Goal: Task Accomplishment & Management: Manage account settings

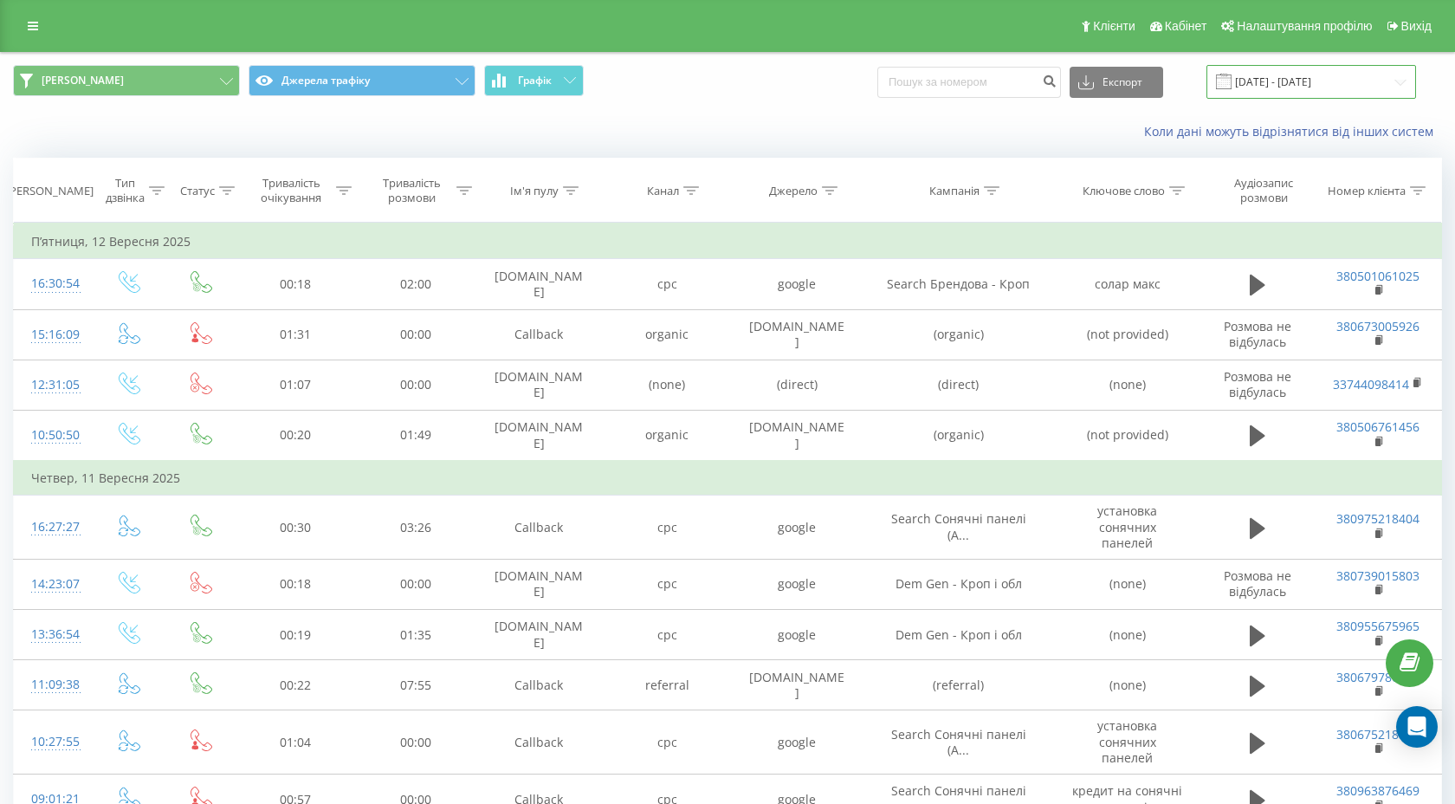
click at [1317, 86] on input "01.09.2025 - 15.09.2025" at bounding box center [1312, 82] width 210 height 34
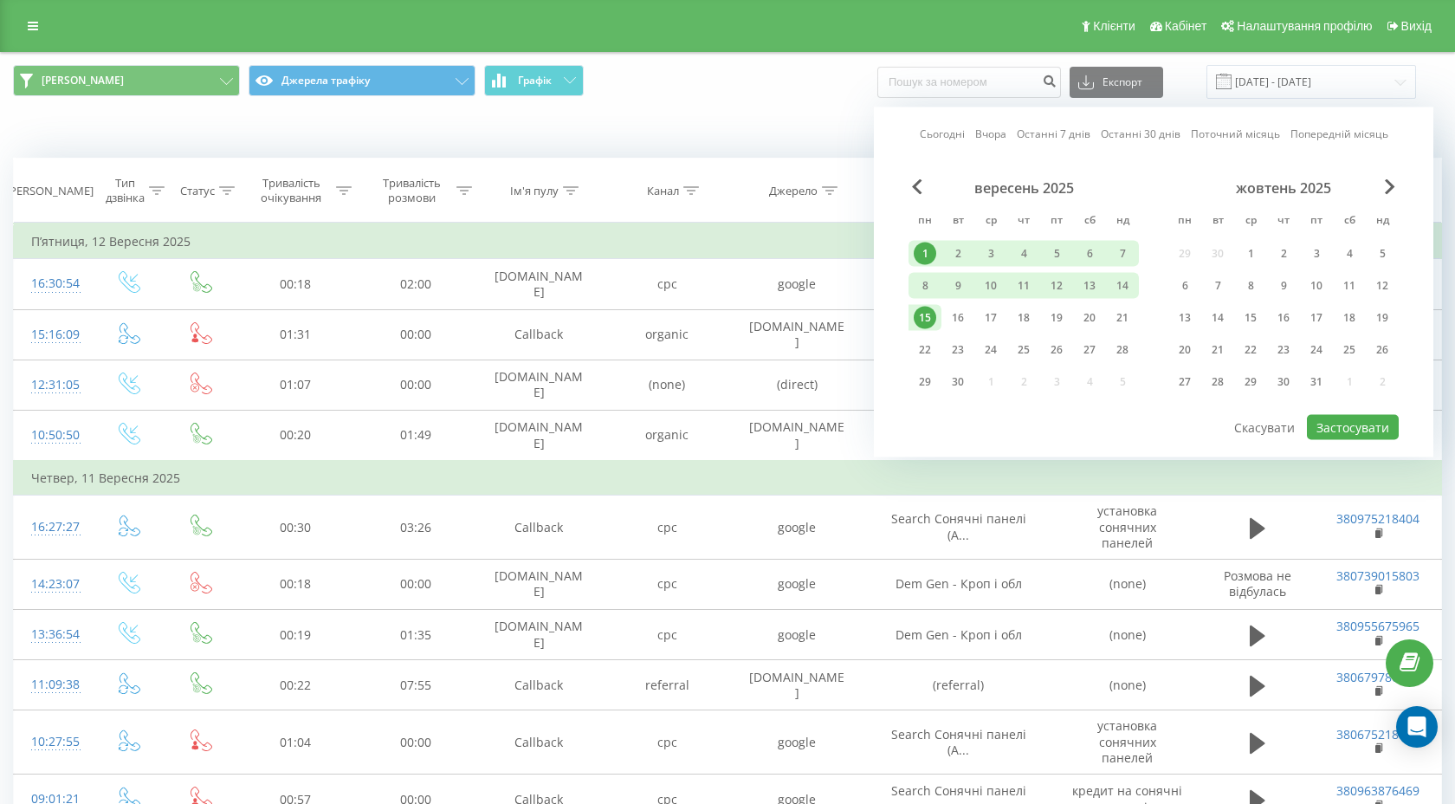
click at [928, 251] on div "1" at bounding box center [925, 254] width 23 height 23
click at [926, 353] on div "22" at bounding box center [925, 350] width 23 height 23
click at [1354, 437] on button "Застосувати" at bounding box center [1353, 427] width 92 height 25
type input "01.09.2025 - 22.09.2025"
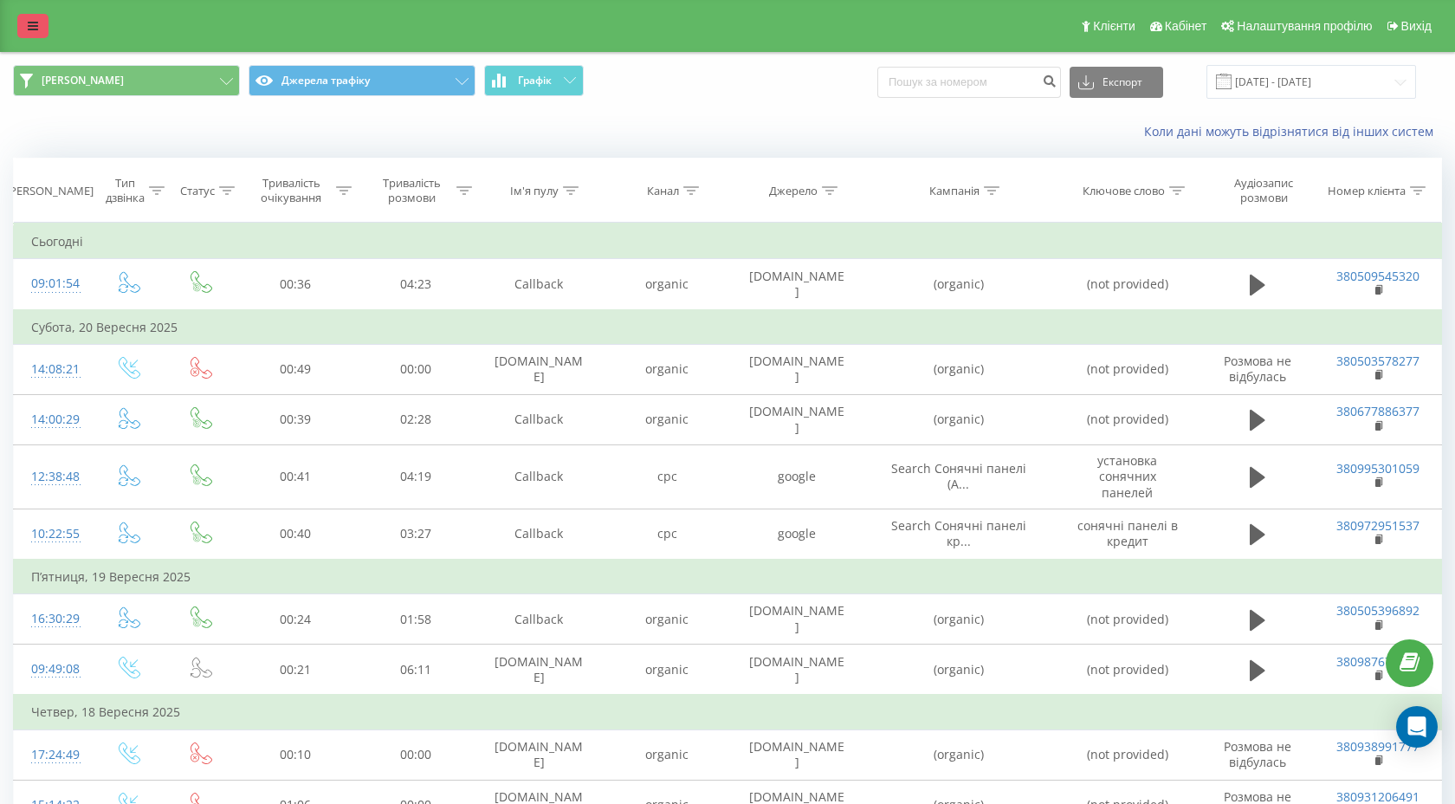
click at [30, 29] on icon at bounding box center [33, 26] width 10 height 12
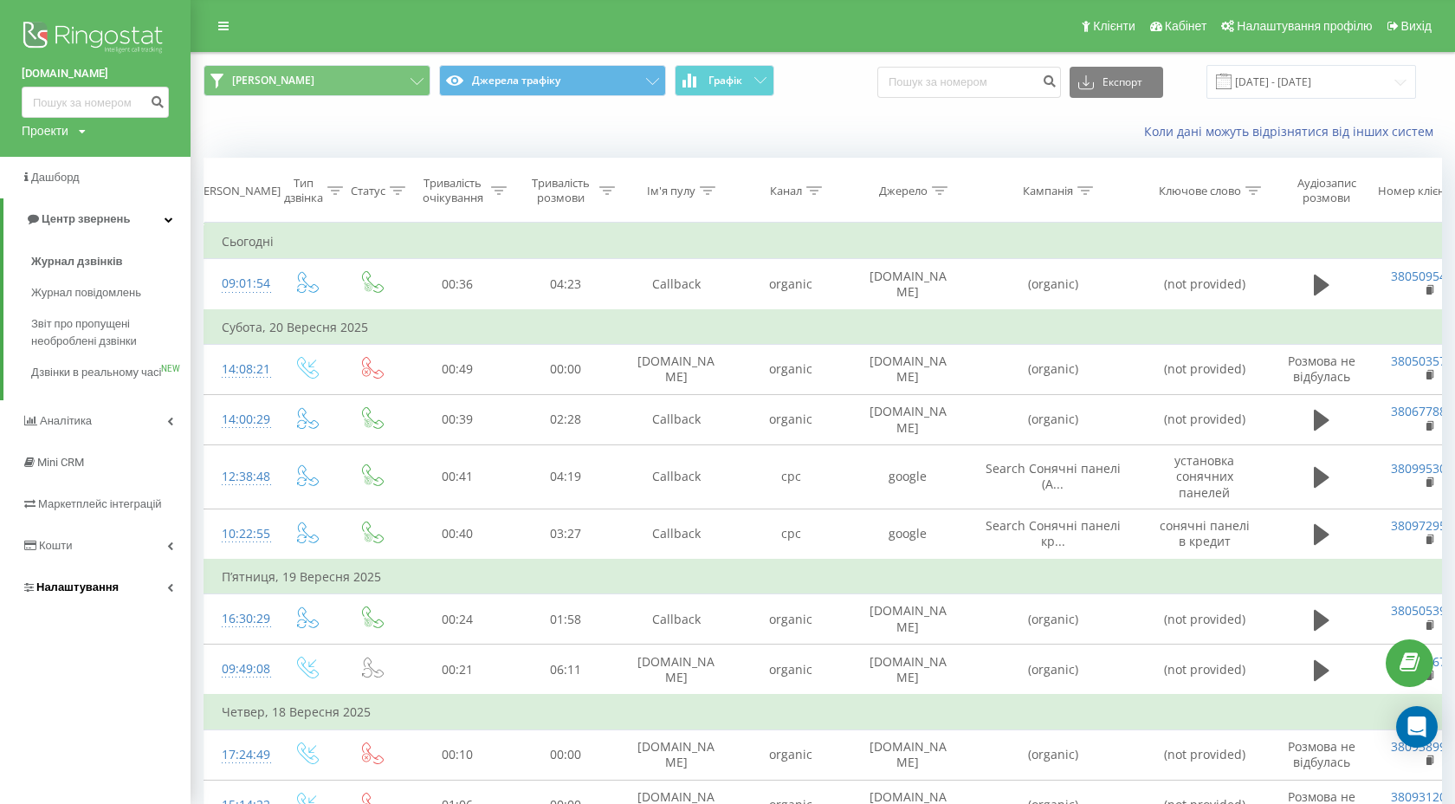
click at [81, 593] on span "Налаштування" at bounding box center [77, 586] width 82 height 13
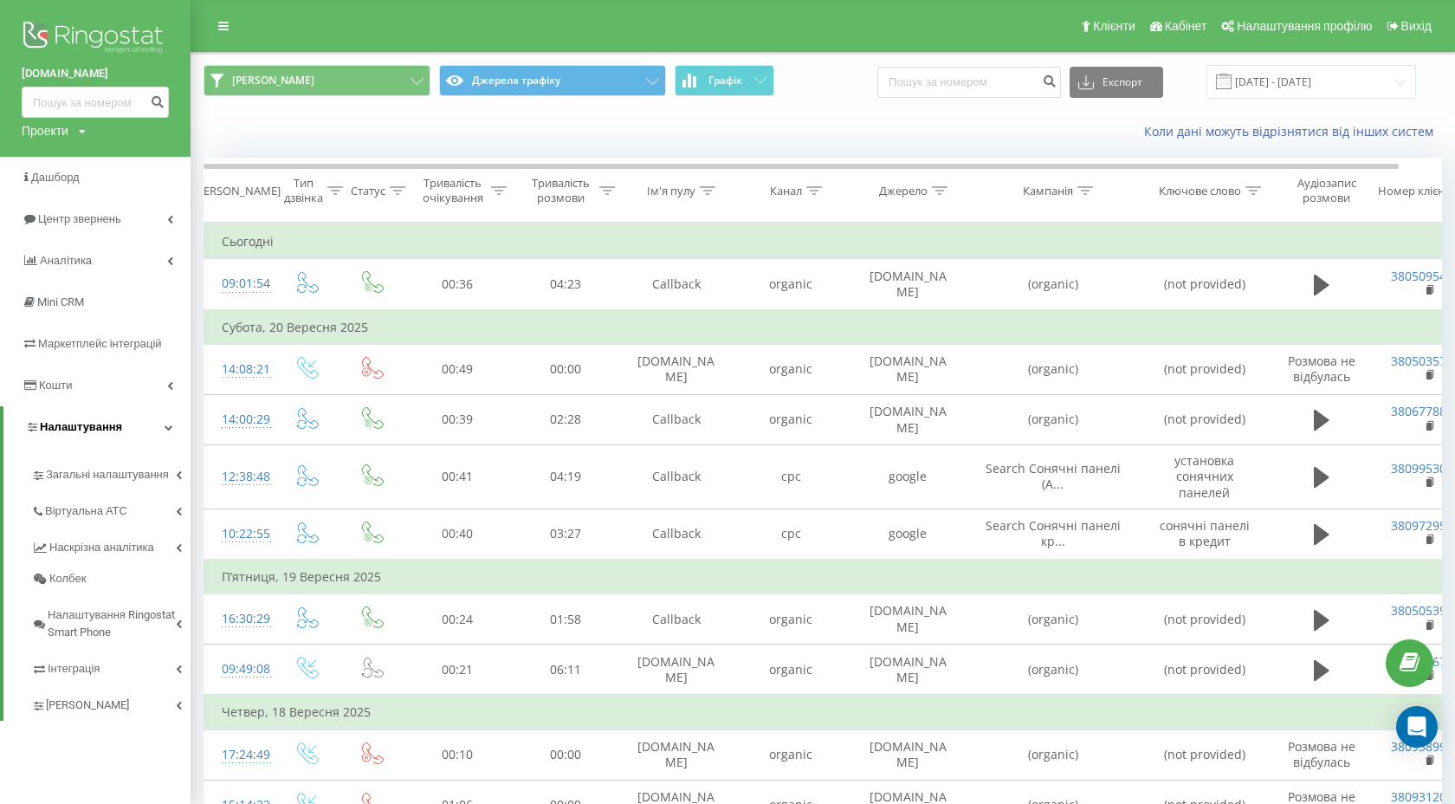
click at [38, 430] on span "Налаштування" at bounding box center [73, 426] width 97 height 17
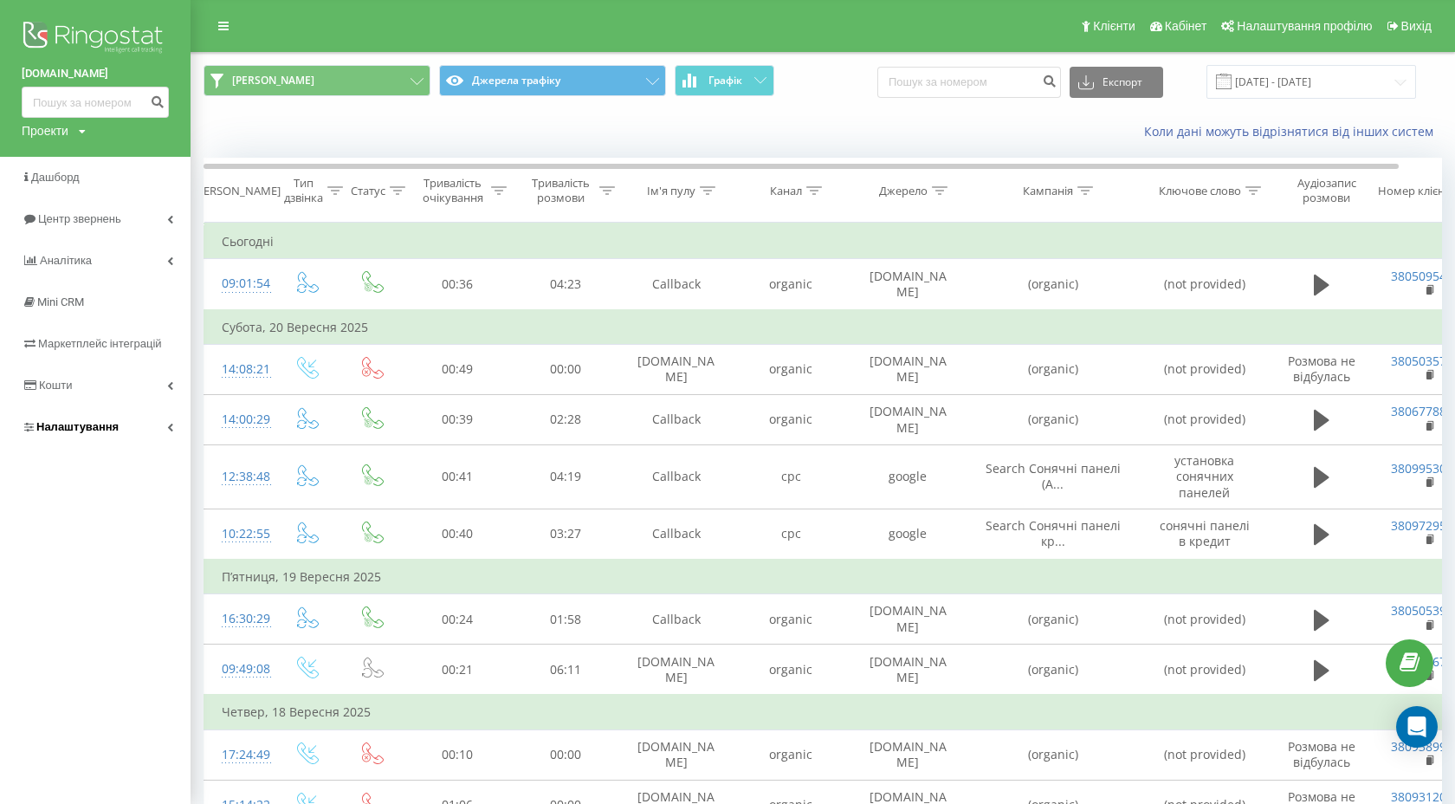
click at [38, 430] on span "Налаштування" at bounding box center [77, 426] width 82 height 13
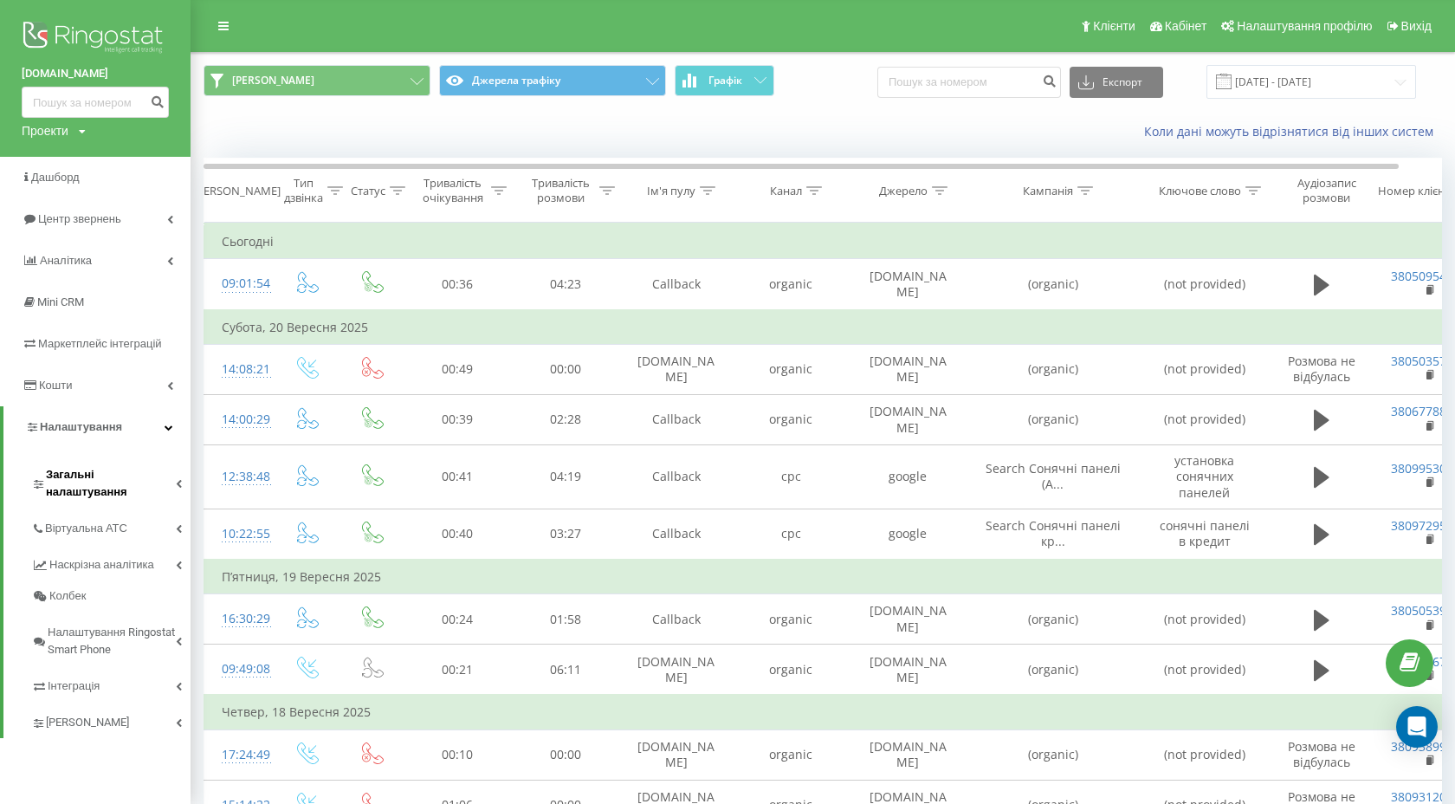
click at [38, 479] on icon at bounding box center [39, 483] width 10 height 11
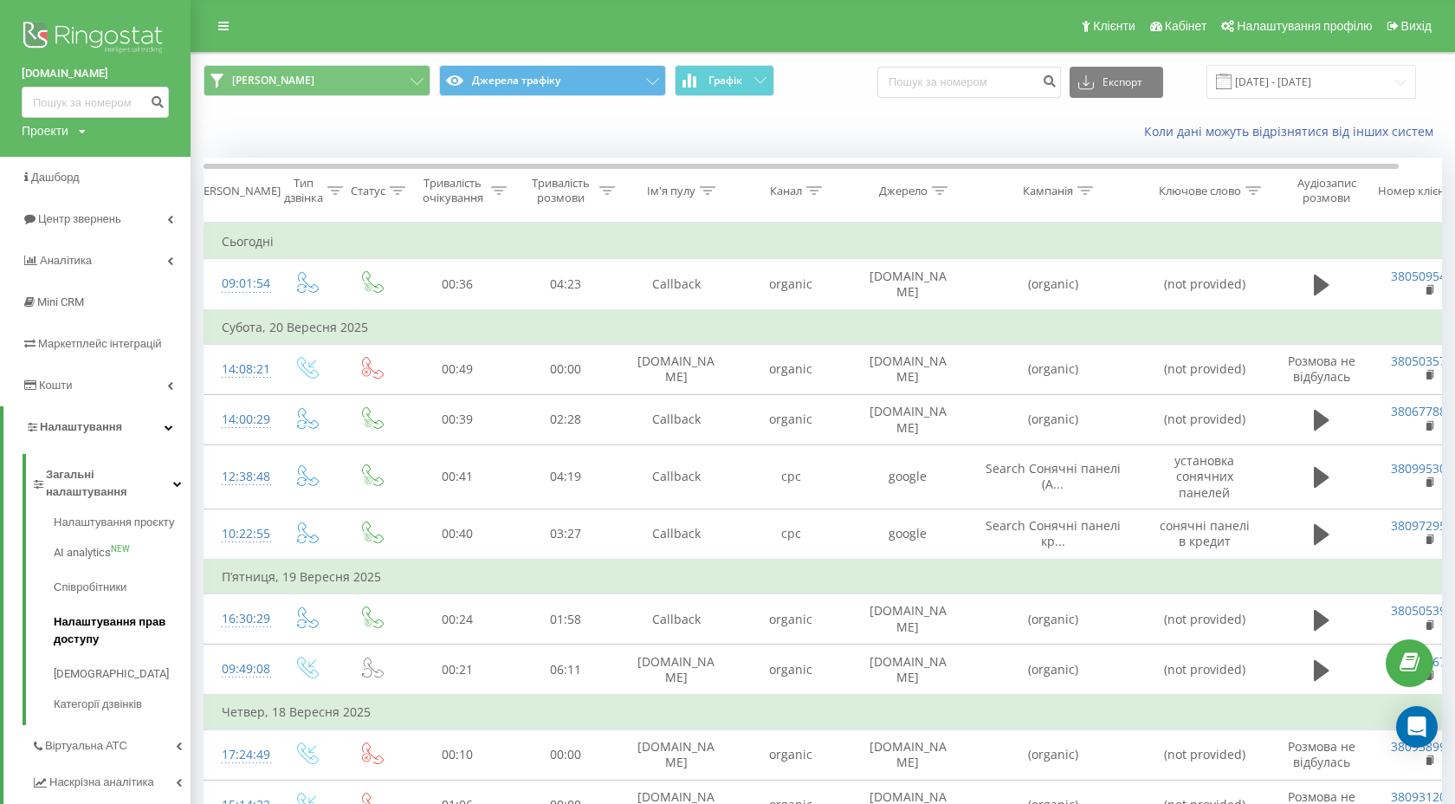
click at [87, 617] on span "Налаштування прав доступу" at bounding box center [118, 630] width 128 height 35
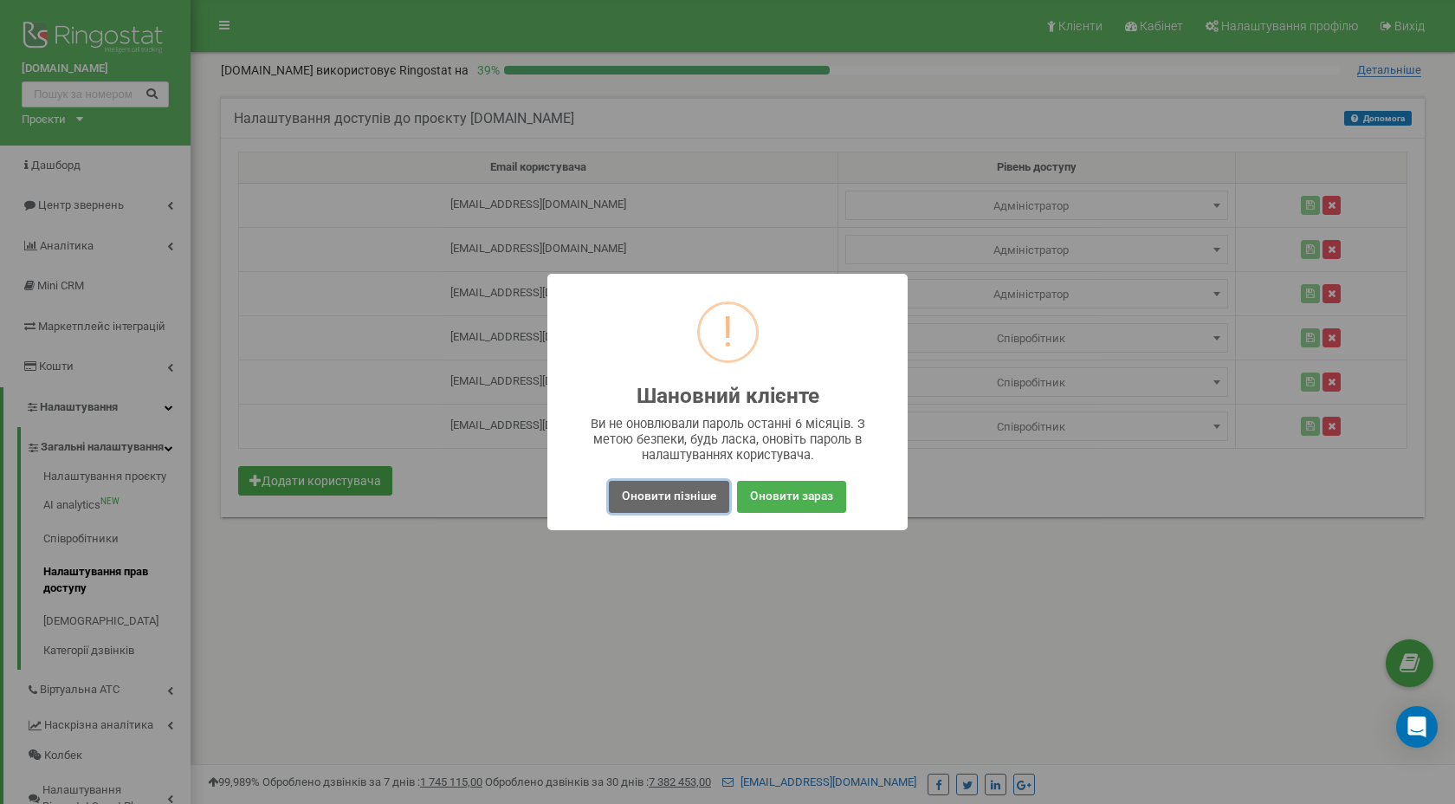
click at [687, 486] on button "Оновити пізніше" at bounding box center [669, 497] width 120 height 32
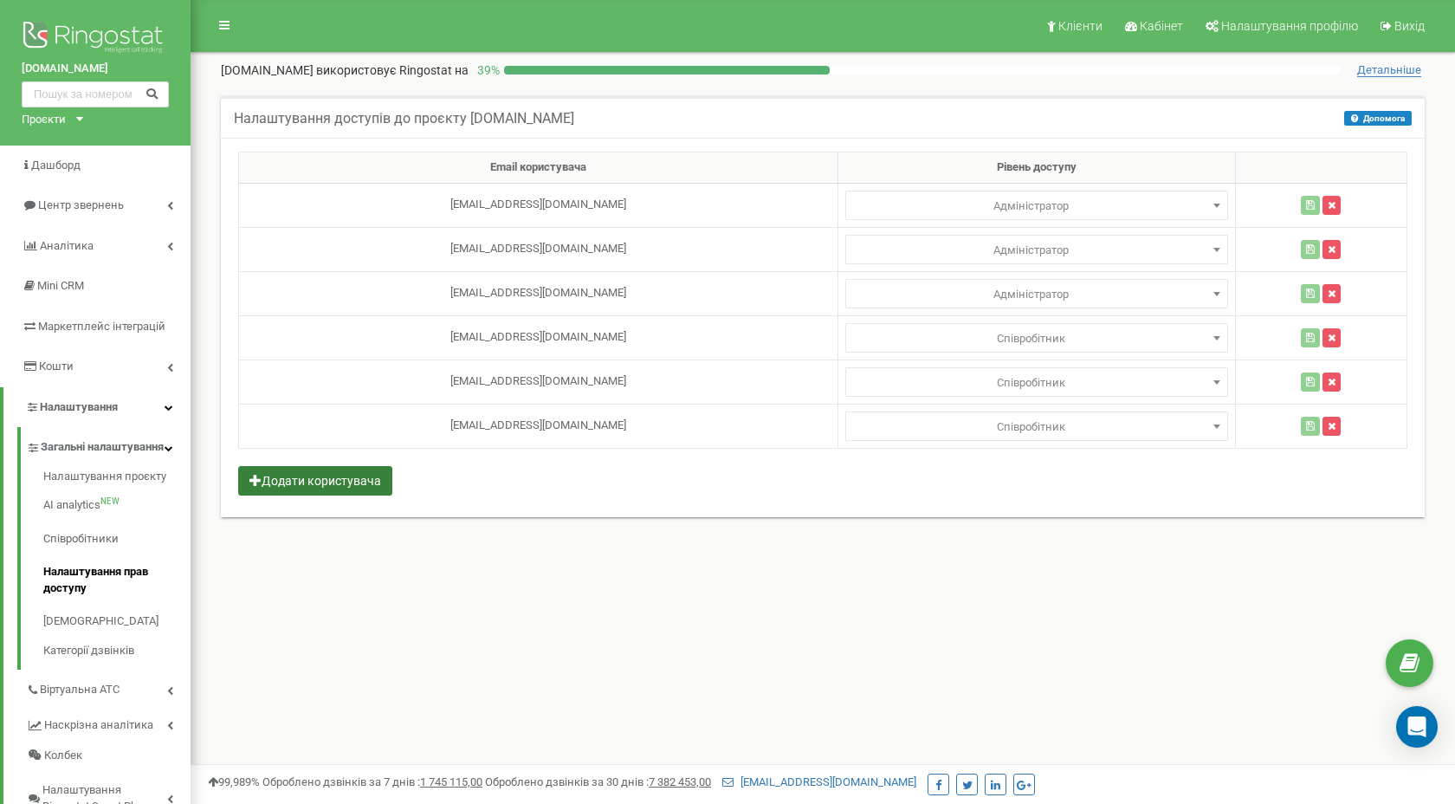
click at [334, 482] on button "Додати користувача" at bounding box center [315, 480] width 154 height 29
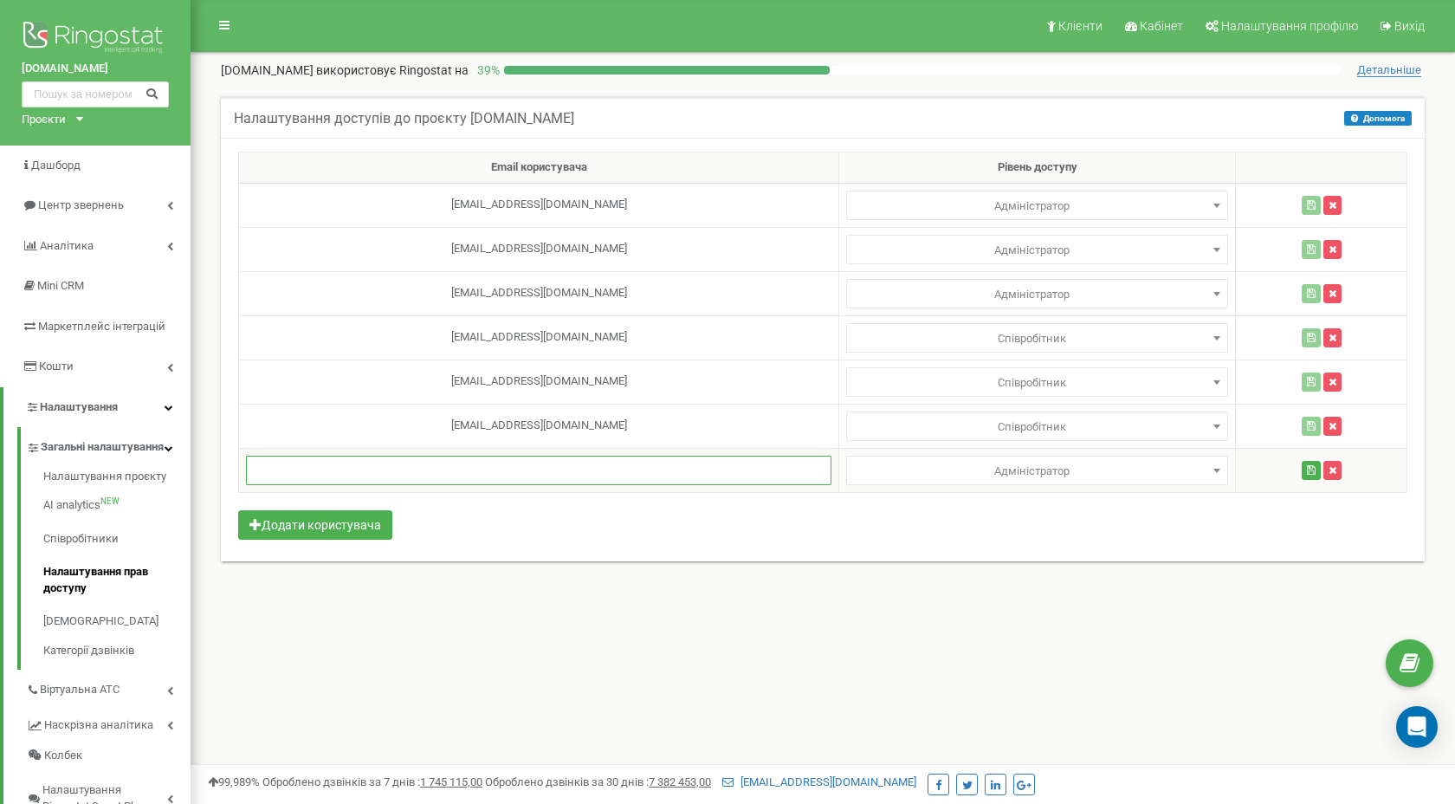
click at [522, 476] on input "text" at bounding box center [539, 470] width 586 height 29
type input "ф"
type input "[EMAIL_ADDRESS][DOMAIN_NAME]"
click at [1307, 469] on icon "button" at bounding box center [1311, 470] width 9 height 10
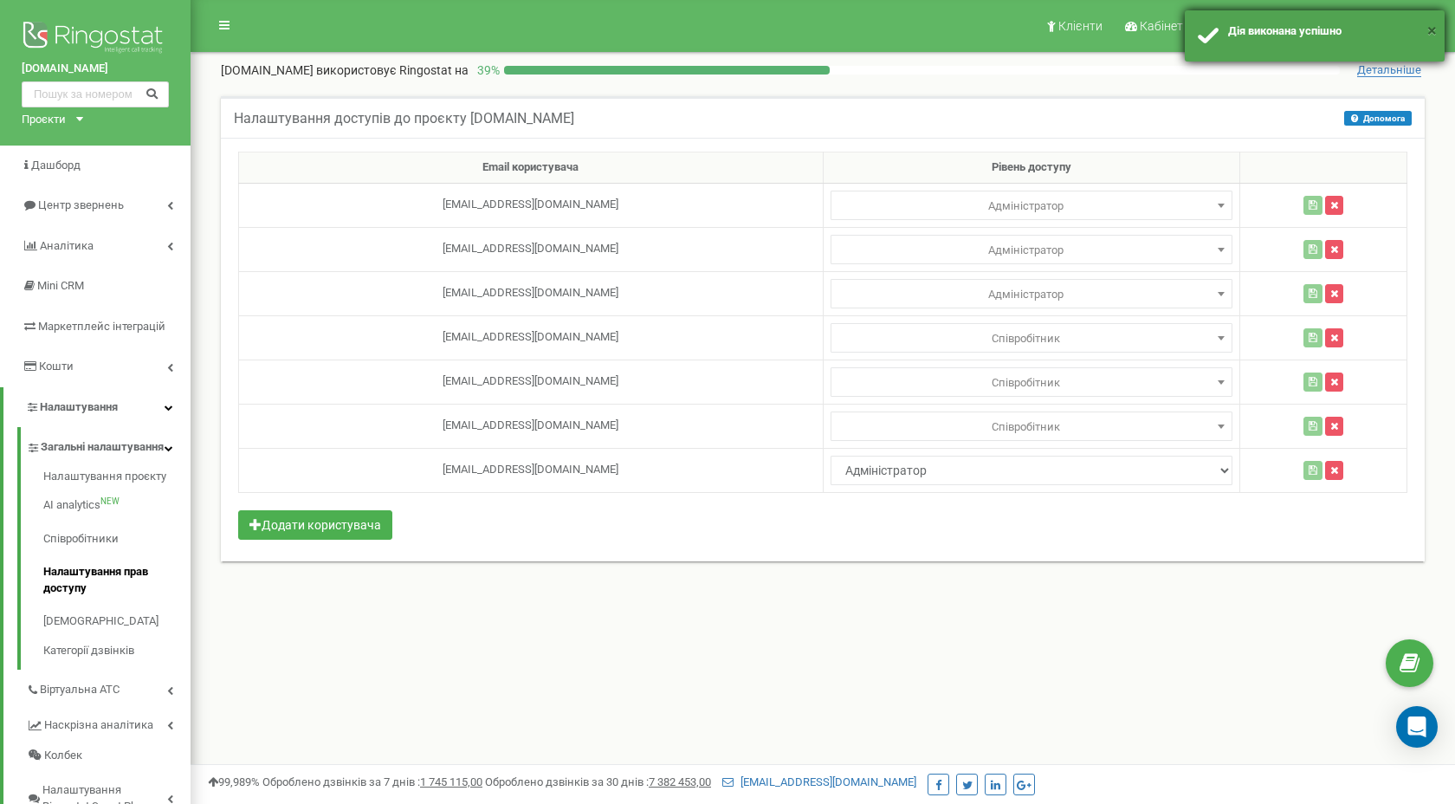
click at [1433, 33] on button "×" at bounding box center [1432, 30] width 10 height 25
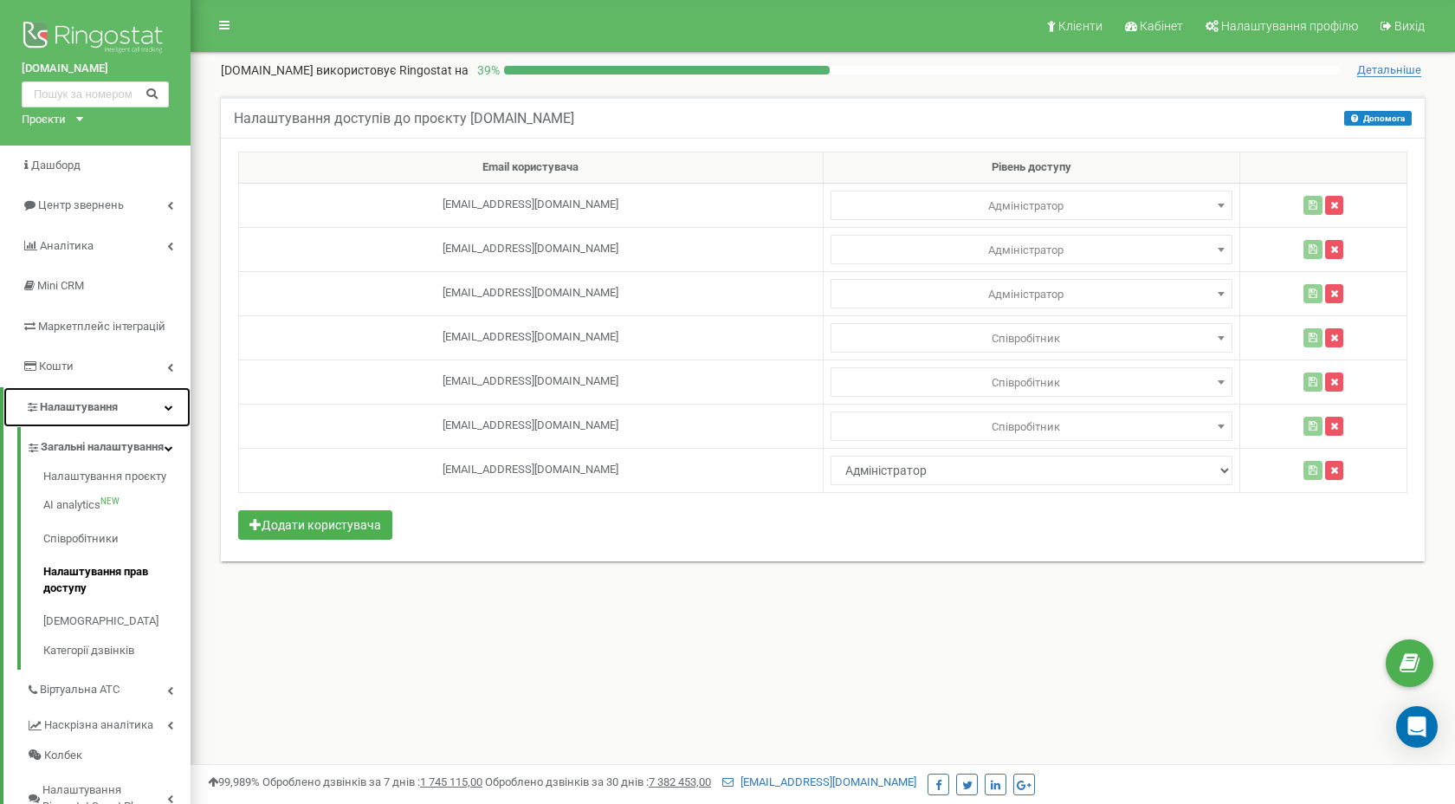
click at [66, 409] on span "Налаштування" at bounding box center [79, 406] width 78 height 13
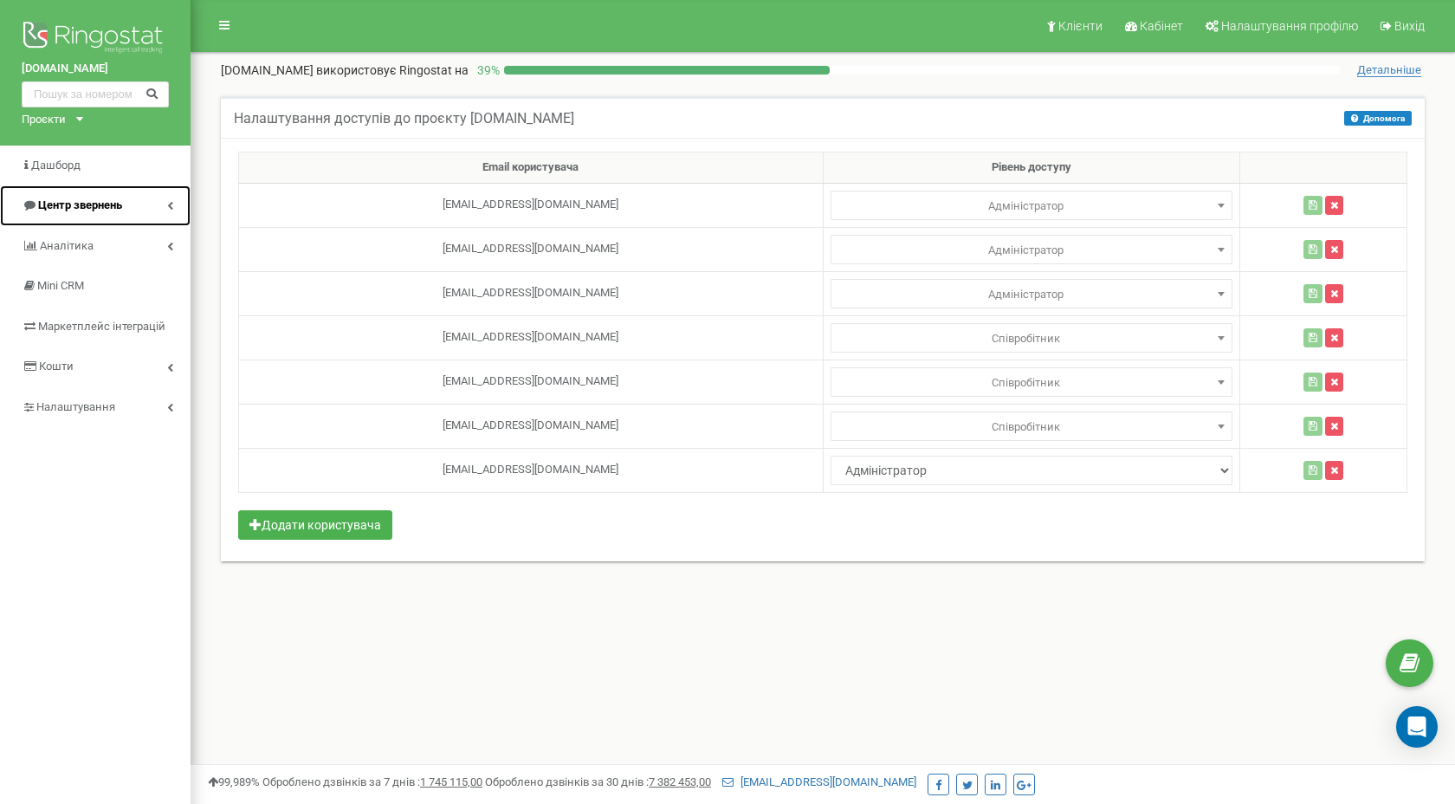
click at [146, 200] on link "Центр звернень" at bounding box center [95, 205] width 191 height 41
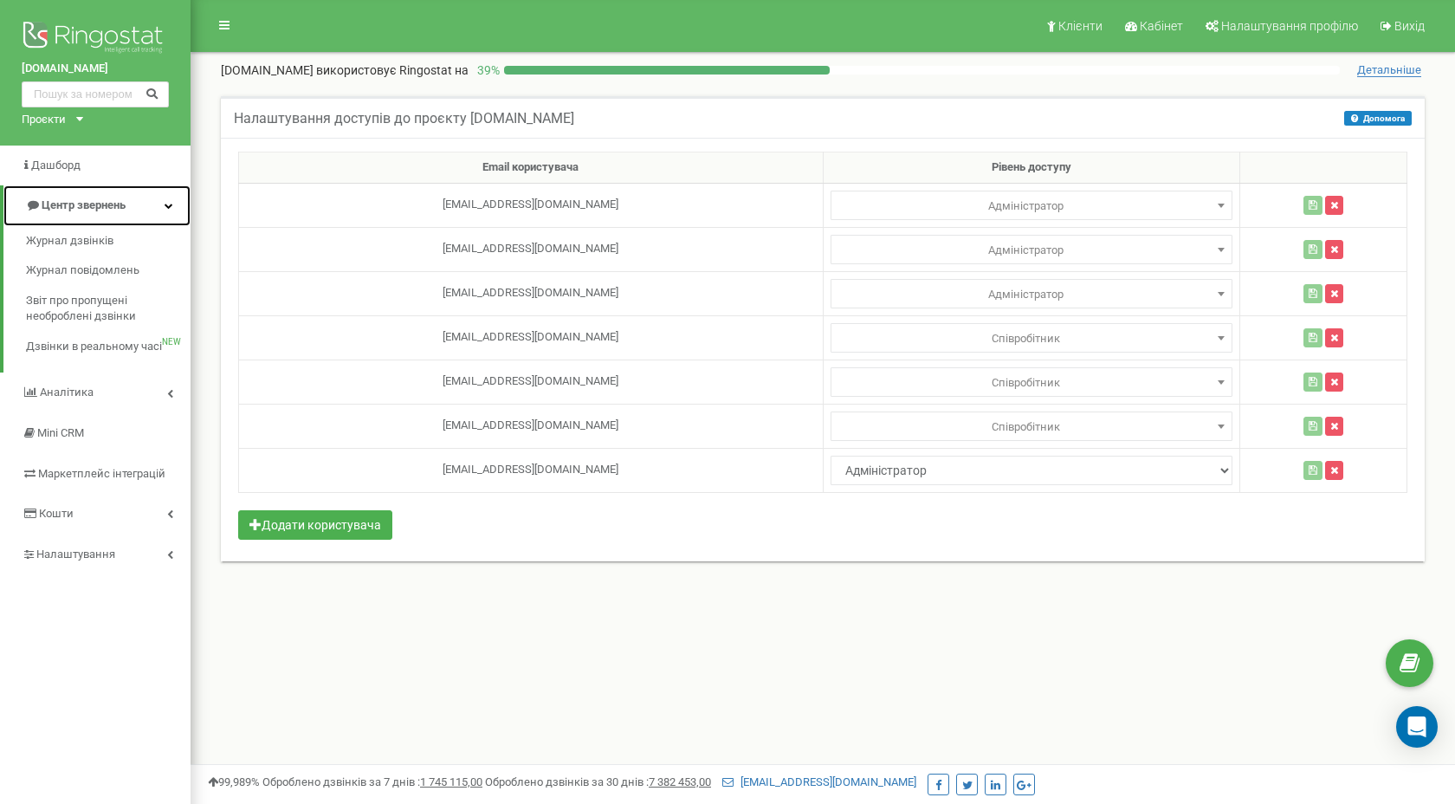
click at [146, 200] on link "Центр звернень" at bounding box center [96, 205] width 187 height 41
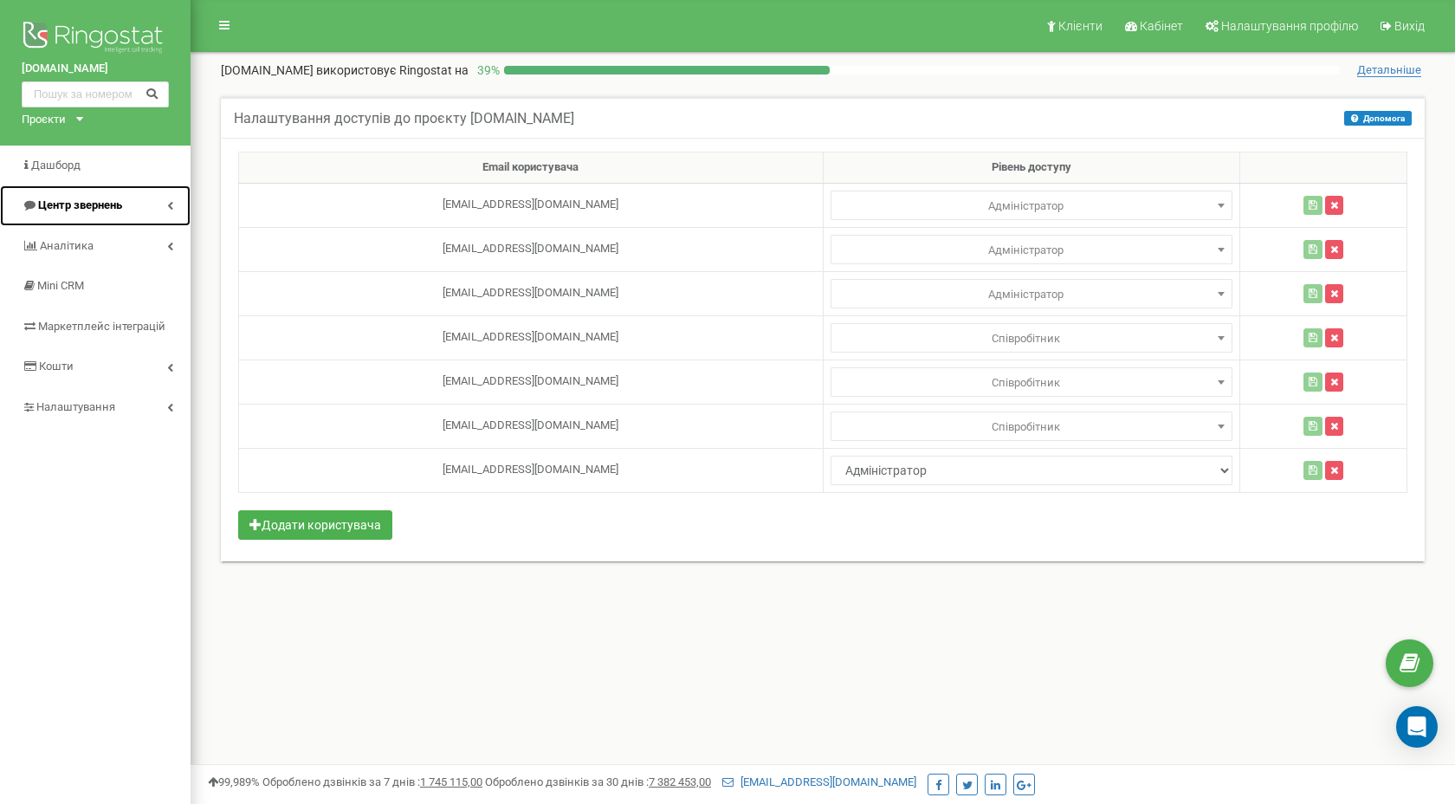
click at [107, 196] on link "Центр звернень" at bounding box center [95, 205] width 191 height 41
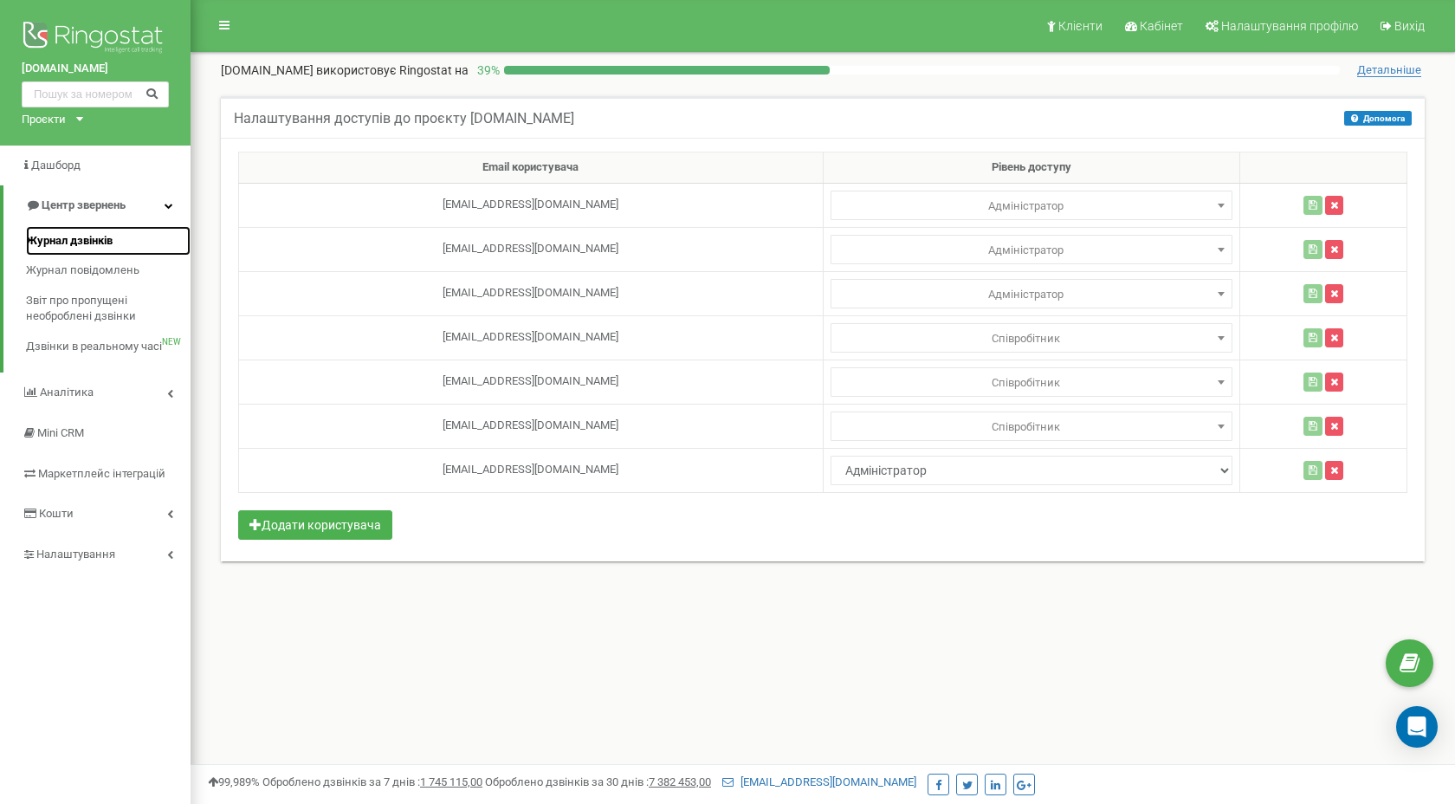
click at [123, 239] on link "Журнал дзвінків" at bounding box center [108, 241] width 165 height 30
click at [63, 242] on span "Журнал дзвінків" at bounding box center [69, 241] width 87 height 16
